Goal: Find specific page/section: Locate a particular part of the current website

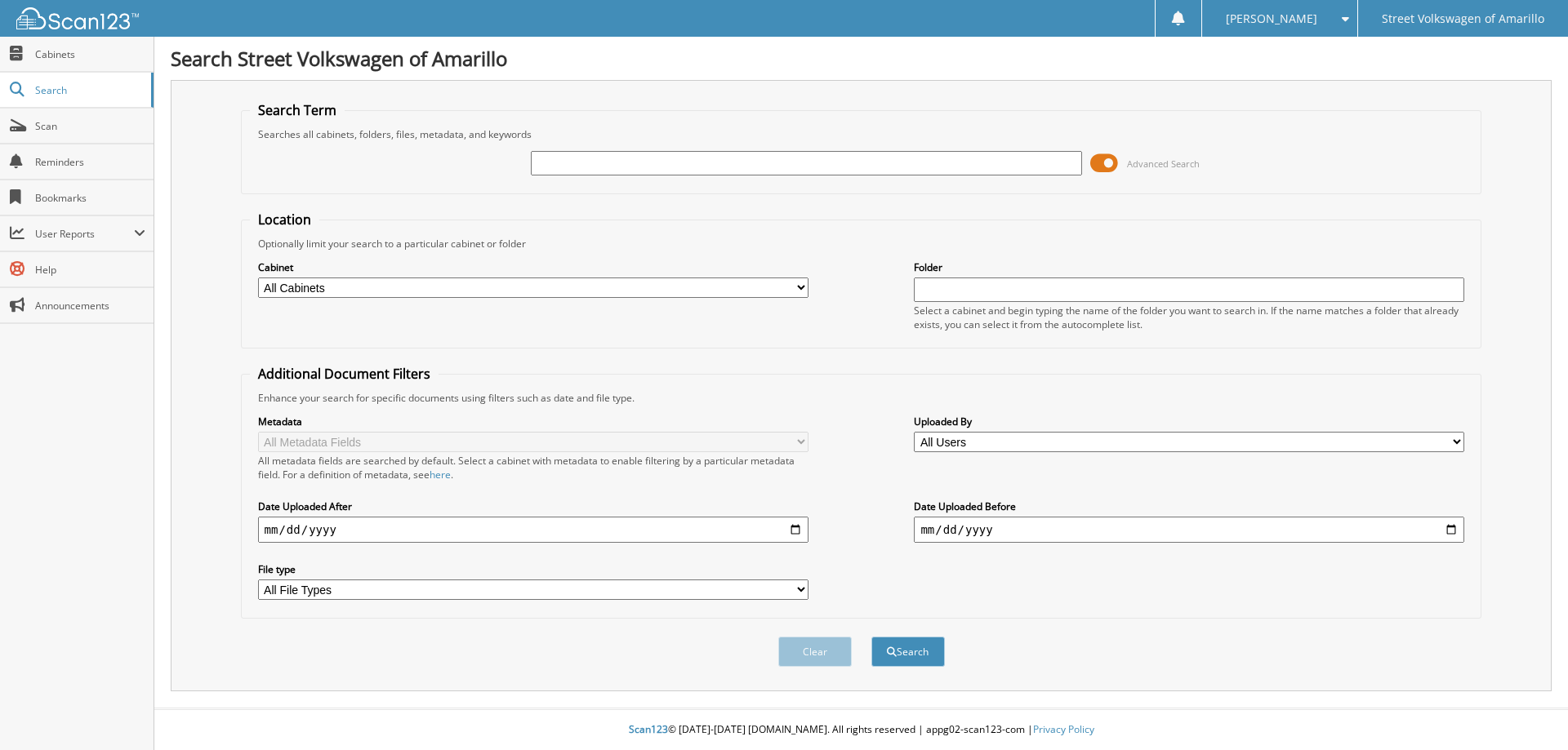
click at [868, 159] on input "text" at bounding box center [805, 163] width 551 height 25
click at [678, 161] on input "text" at bounding box center [805, 163] width 551 height 25
paste input "N9K8098A"
type input "N9K8098A"
click at [871, 636] on button "Search" at bounding box center [908, 652] width 73 height 31
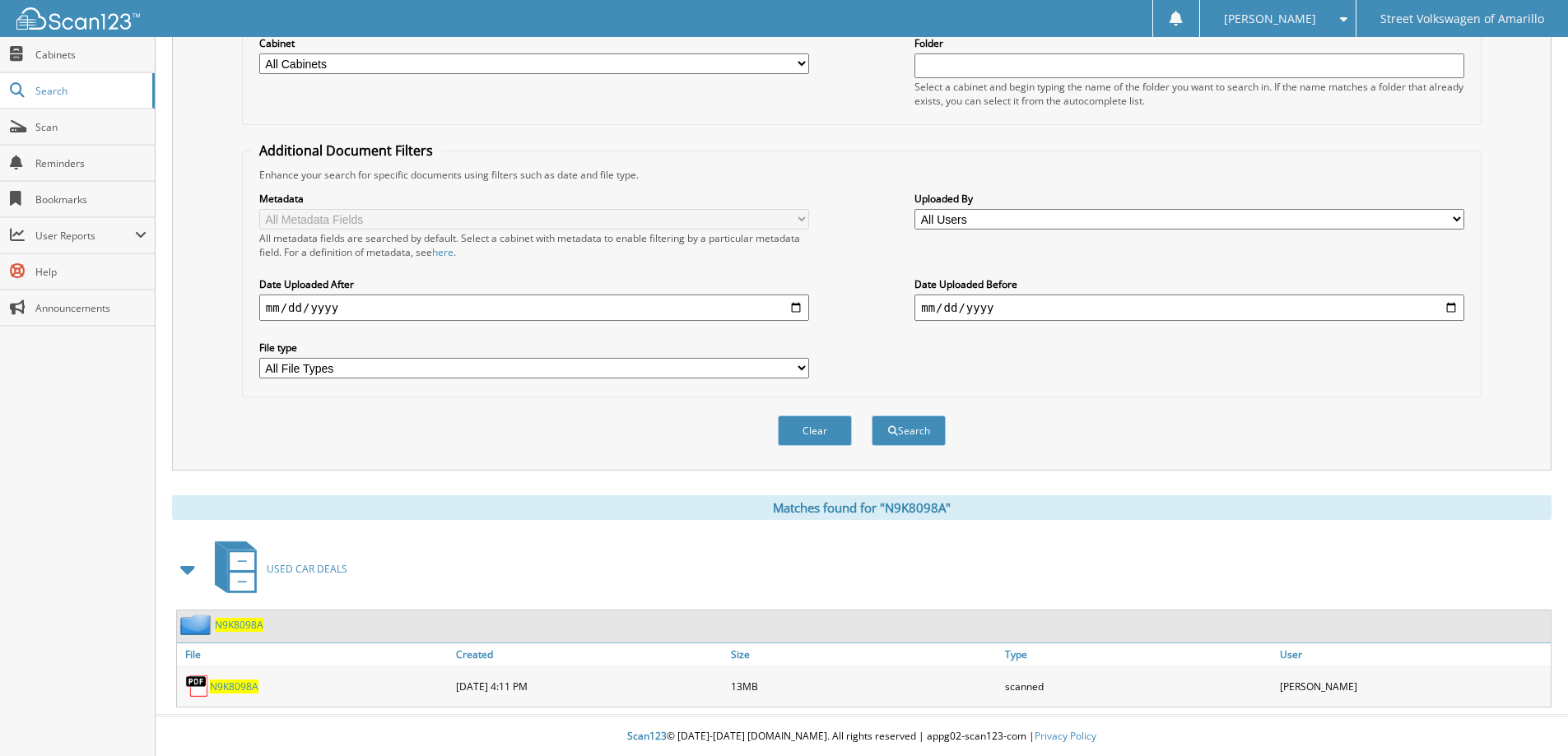
scroll to position [228, 0]
click at [244, 683] on span "N9K8098A" at bounding box center [234, 686] width 48 height 14
